Goal: Register for event/course

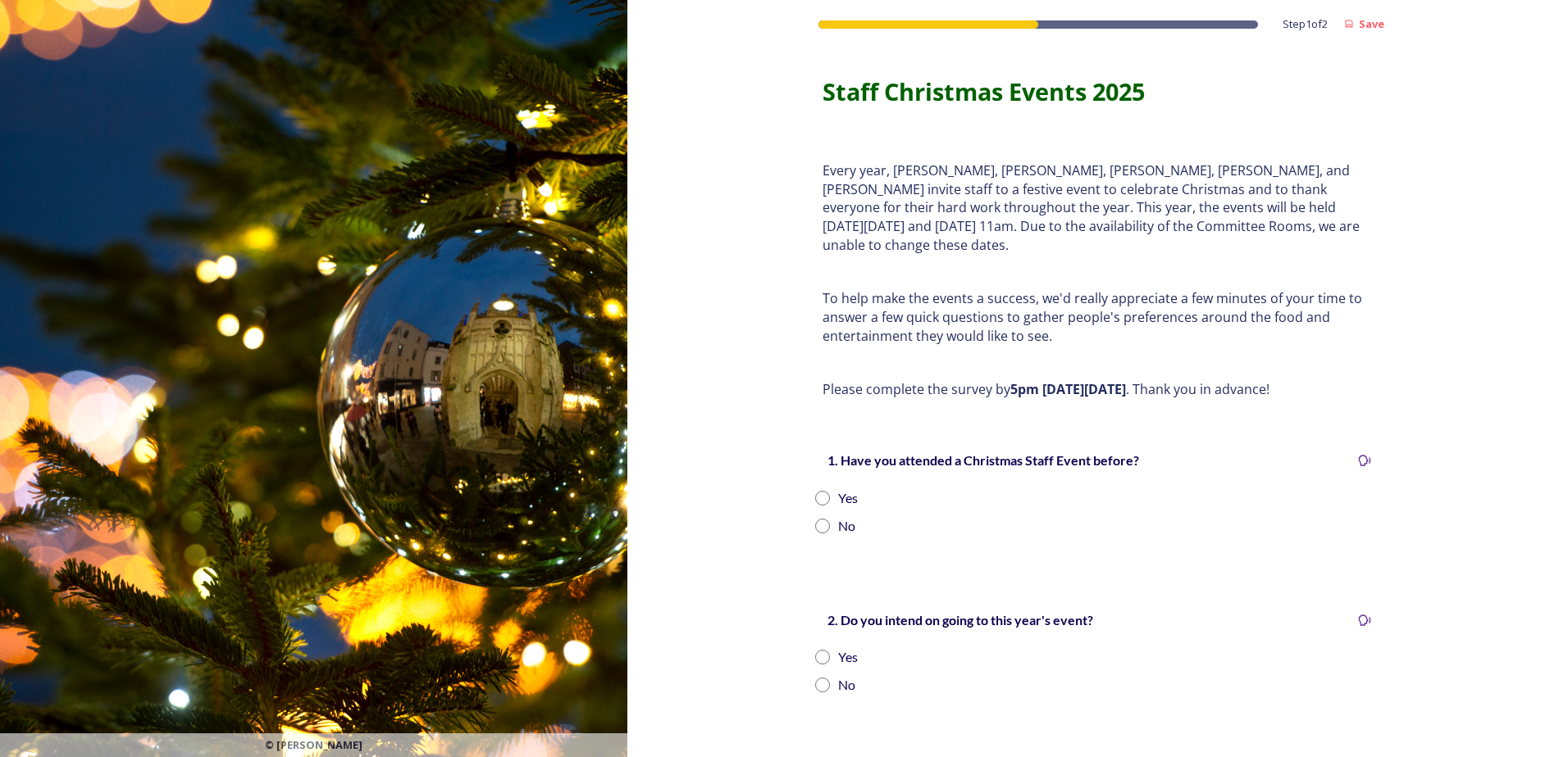
click at [816, 491] on input "radio" at bounding box center [822, 498] width 15 height 15
radio input "true"
click at [816, 650] on input "radio" at bounding box center [822, 657] width 15 height 15
radio input "true"
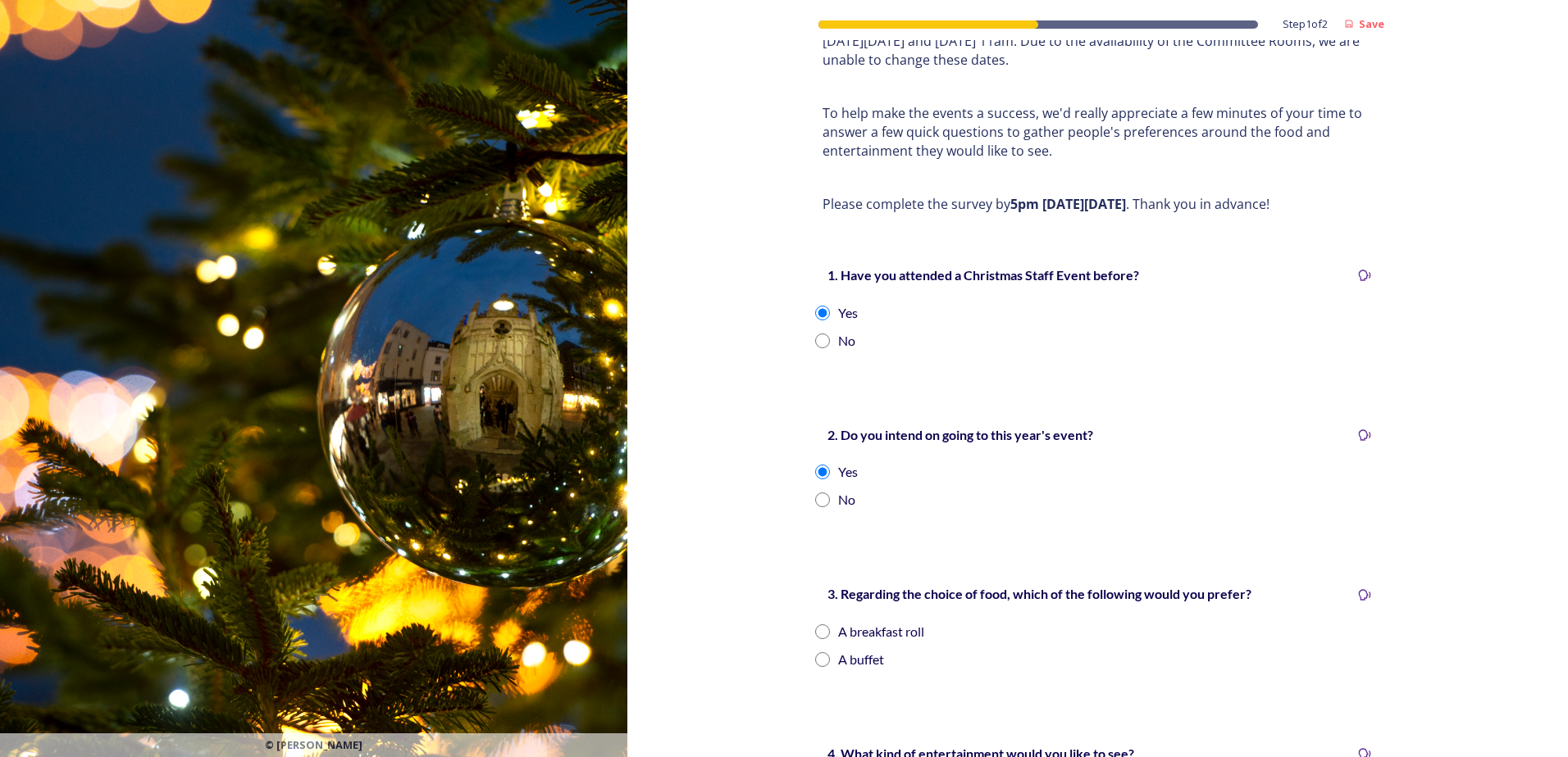
scroll to position [246, 0]
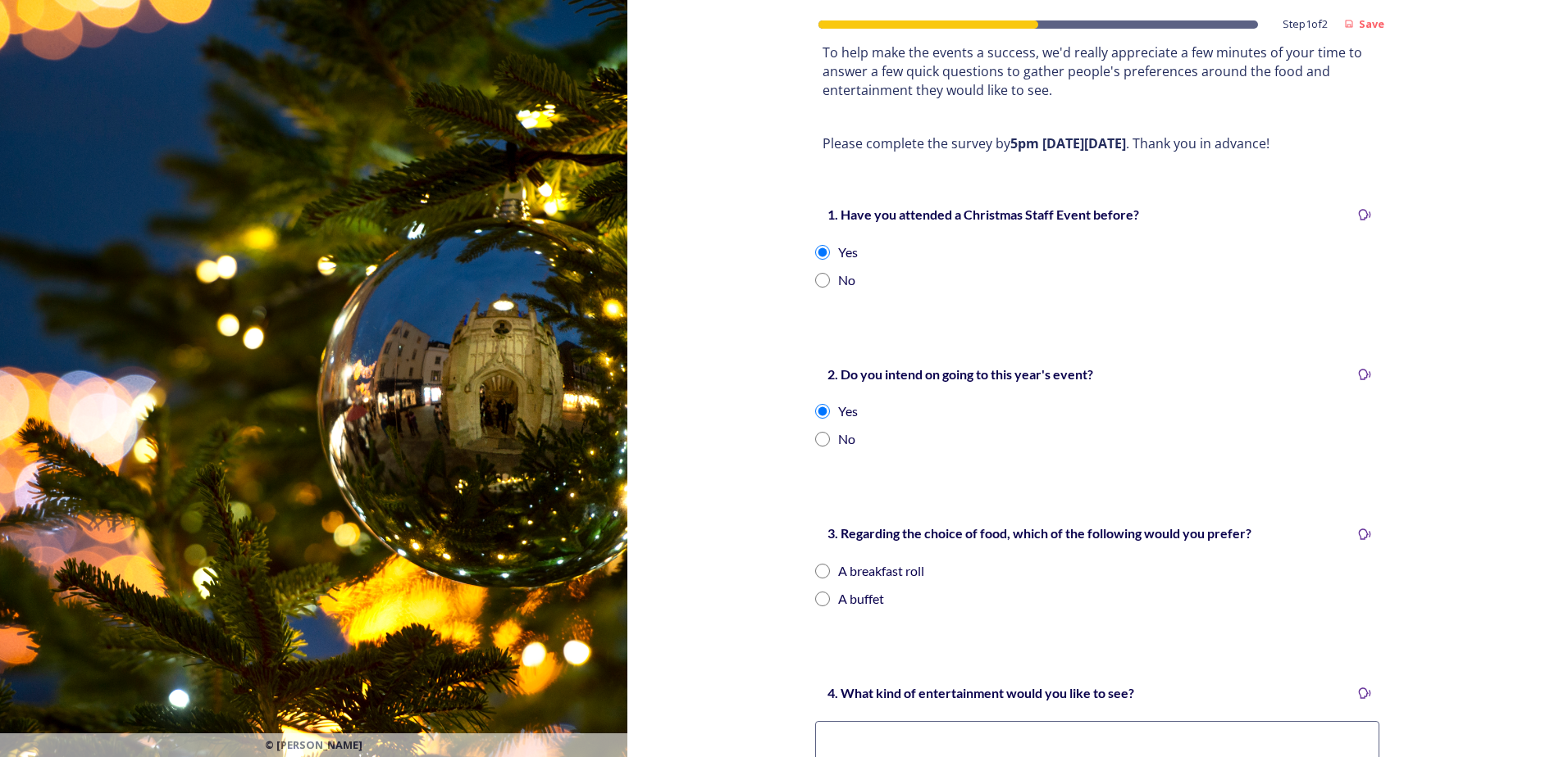
click at [817, 591] on input "radio" at bounding box center [822, 599] width 15 height 15
radio input "true"
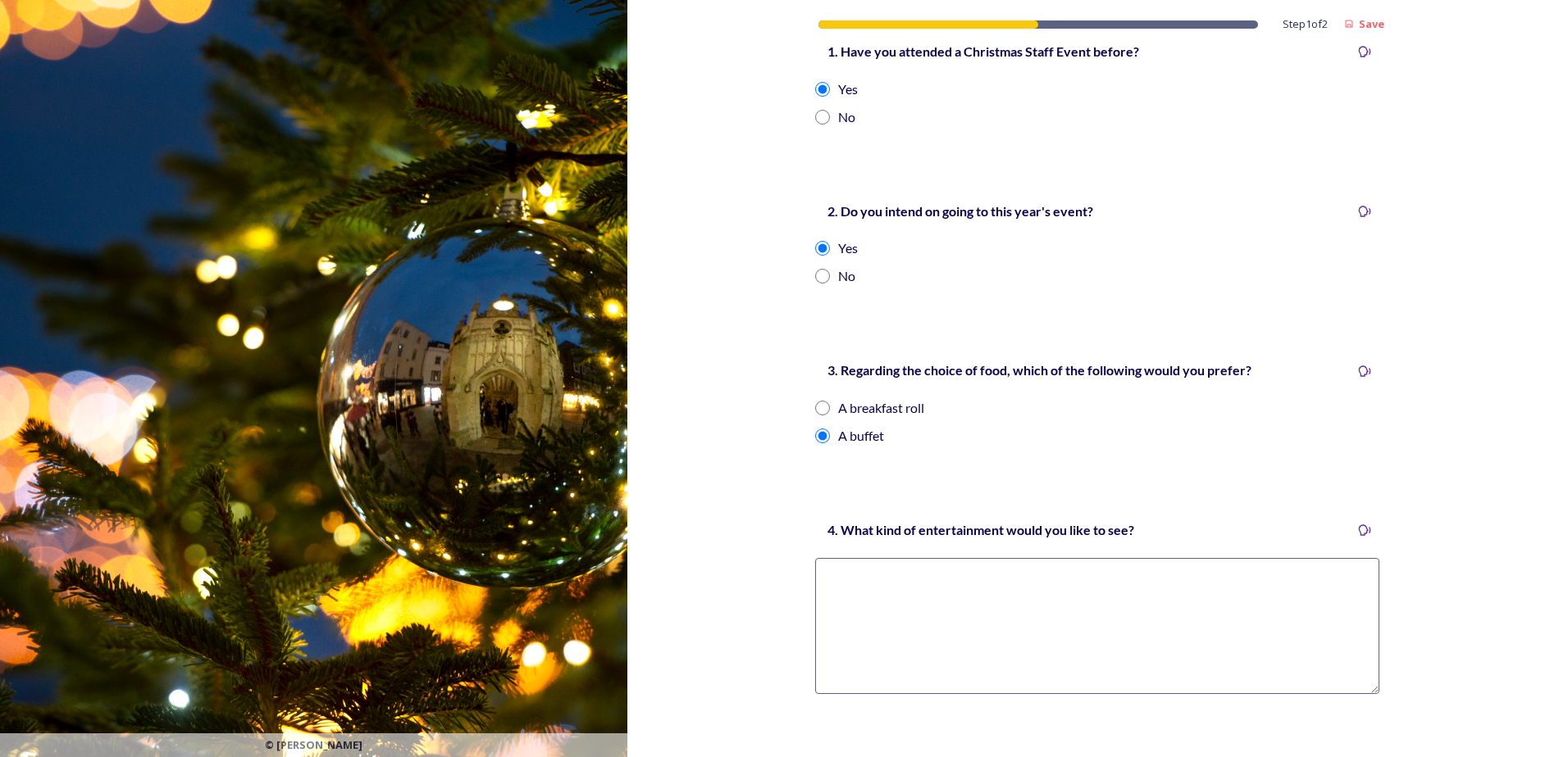
scroll to position [410, 0]
click at [880, 580] on textarea at bounding box center [1097, 625] width 564 height 136
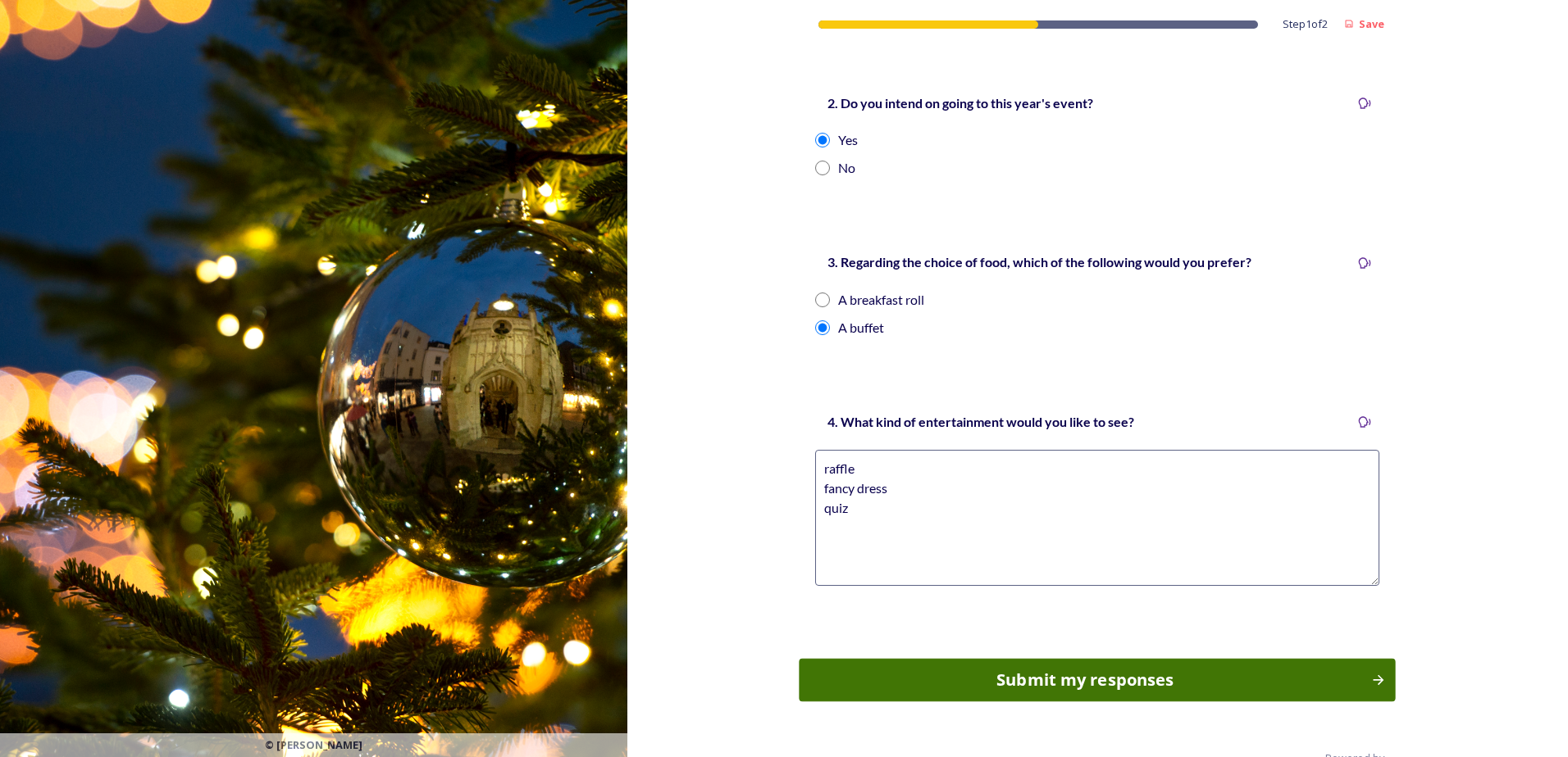
scroll to position [537, 0]
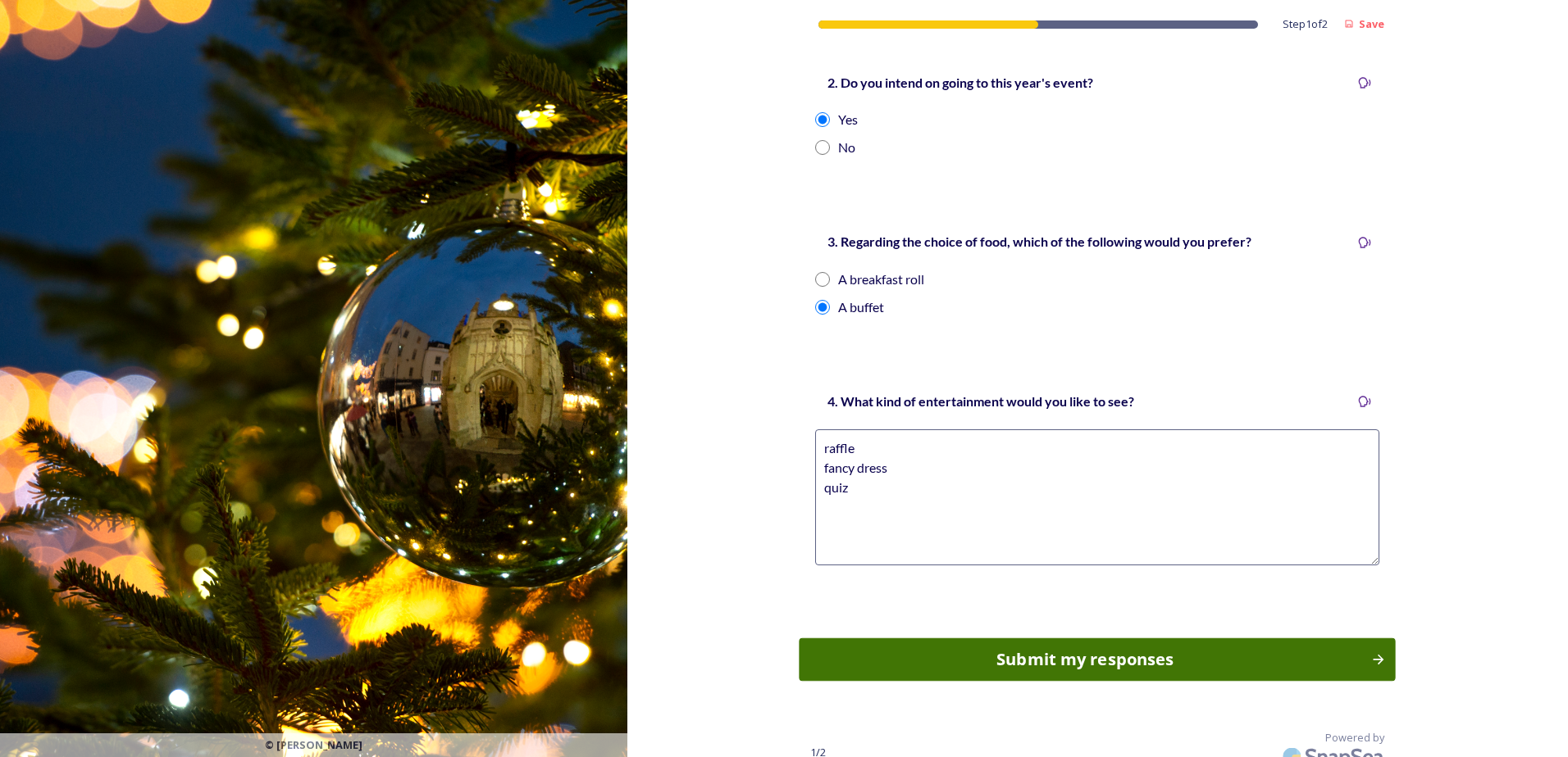
type textarea "raffle fancy dress quiz"
click at [1123, 647] on div "Submit my responses" at bounding box center [1086, 660] width 555 height 25
